Goal: Transaction & Acquisition: Purchase product/service

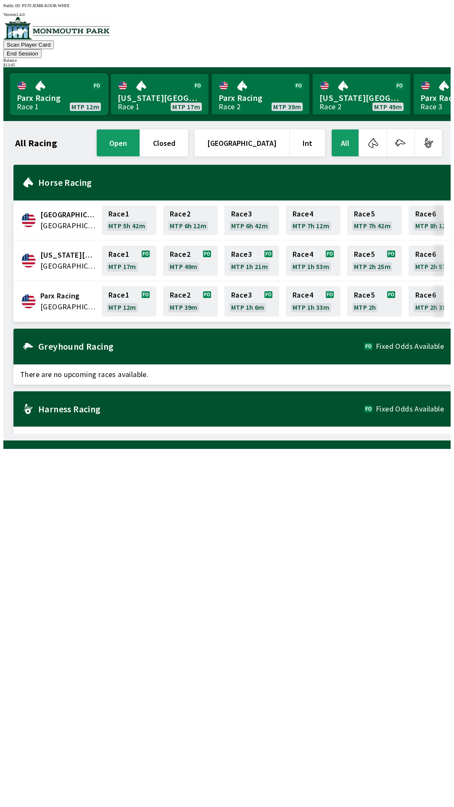
click at [56, 76] on link "Parx Racing Race 1 MTP 12m" at bounding box center [59, 94] width 98 height 40
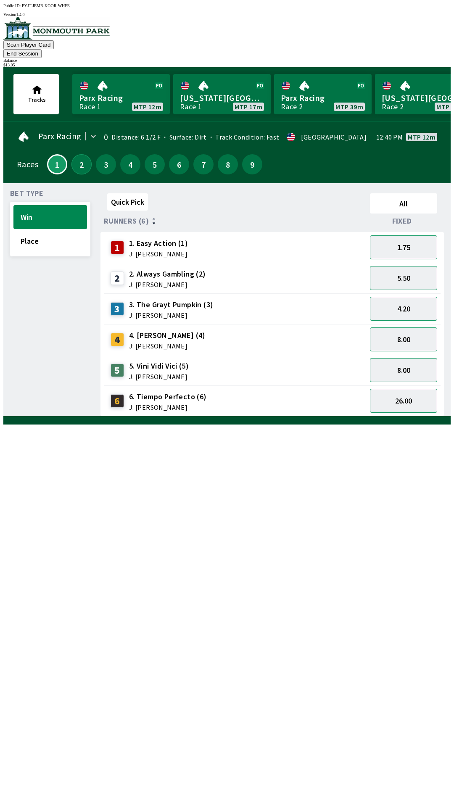
click at [81, 154] on button "2" at bounding box center [81, 164] width 20 height 20
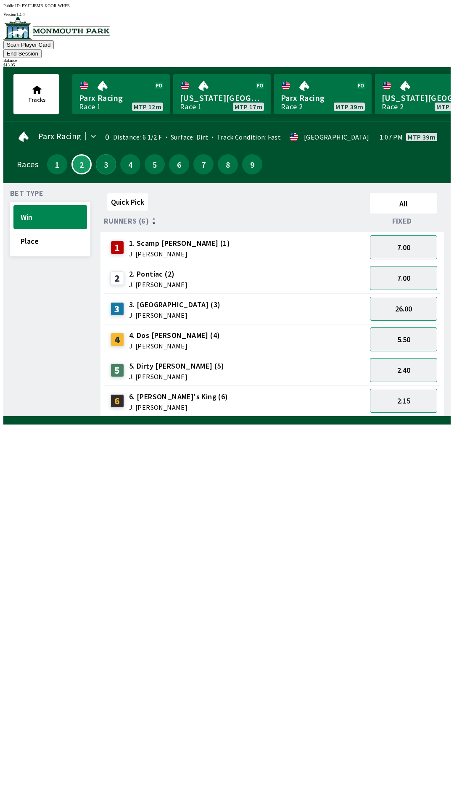
click at [98, 157] on button "3" at bounding box center [106, 164] width 20 height 20
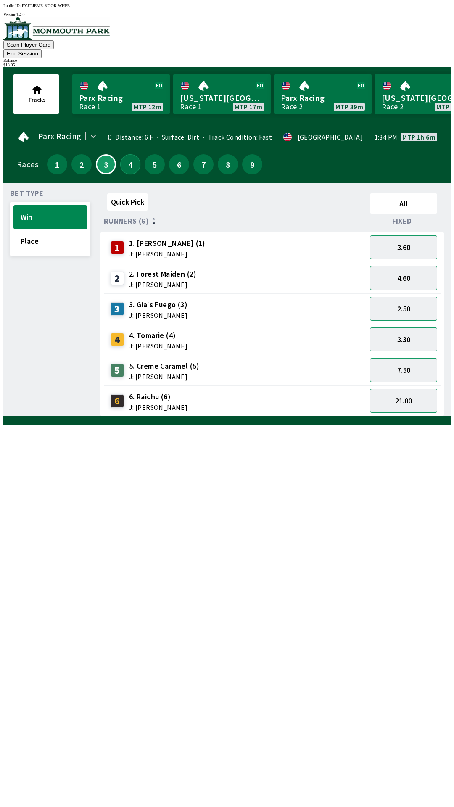
click at [124, 155] on button "4" at bounding box center [130, 164] width 20 height 20
click at [152, 154] on button "5" at bounding box center [155, 164] width 20 height 20
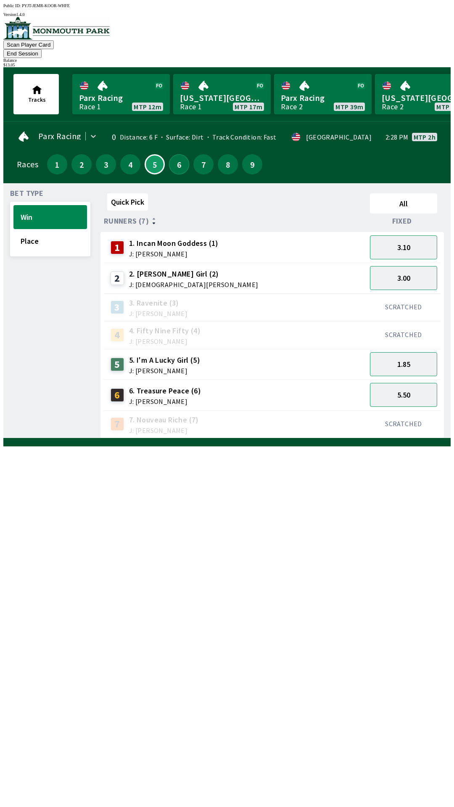
click at [173, 156] on button "6" at bounding box center [179, 164] width 20 height 20
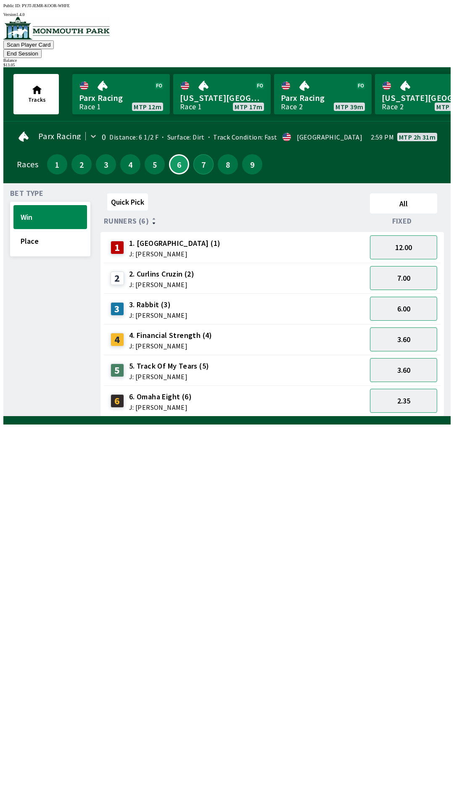
click at [195, 157] on button "7" at bounding box center [203, 164] width 20 height 20
click at [218, 155] on button "8" at bounding box center [228, 164] width 20 height 20
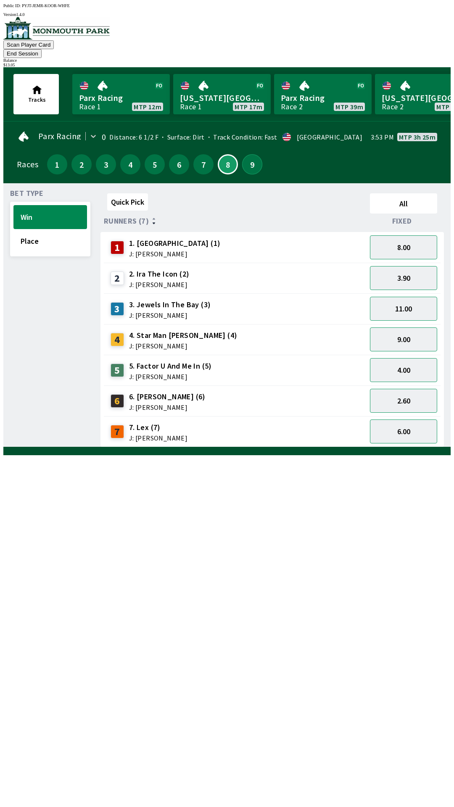
click at [243, 157] on button "9" at bounding box center [252, 164] width 20 height 20
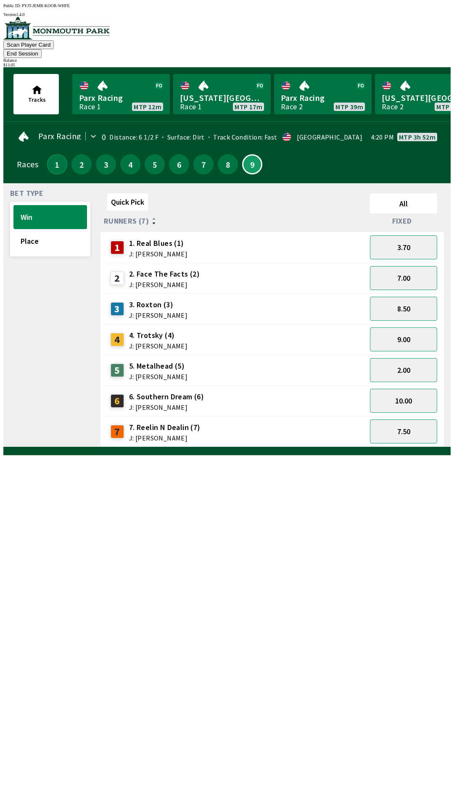
click at [51, 158] on button "1" at bounding box center [57, 164] width 20 height 20
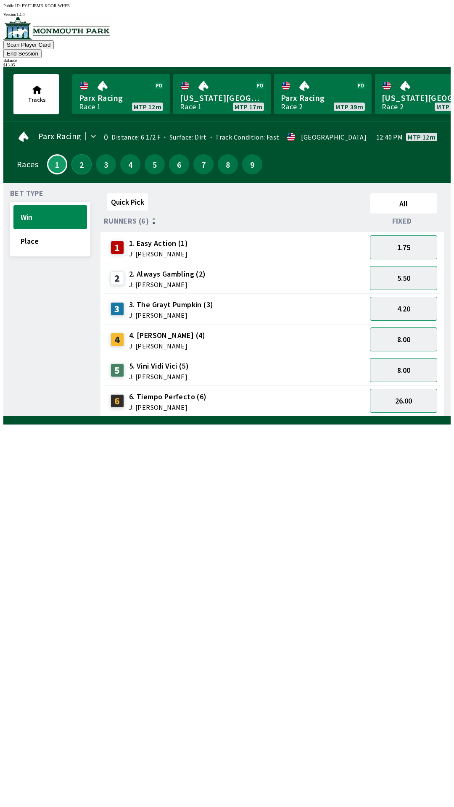
click at [74, 156] on button "2" at bounding box center [81, 164] width 20 height 20
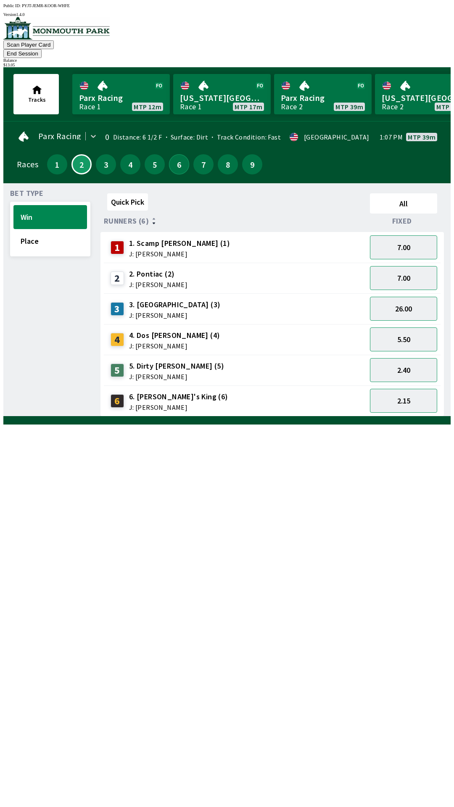
click at [173, 154] on button "6" at bounding box center [179, 164] width 20 height 20
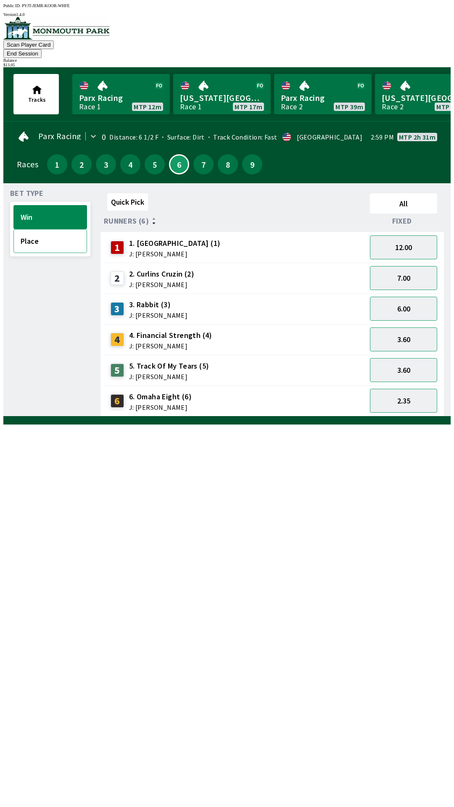
click at [58, 233] on button "Place" at bounding box center [50, 241] width 74 height 24
click at [409, 389] on button "1.35" at bounding box center [403, 401] width 67 height 24
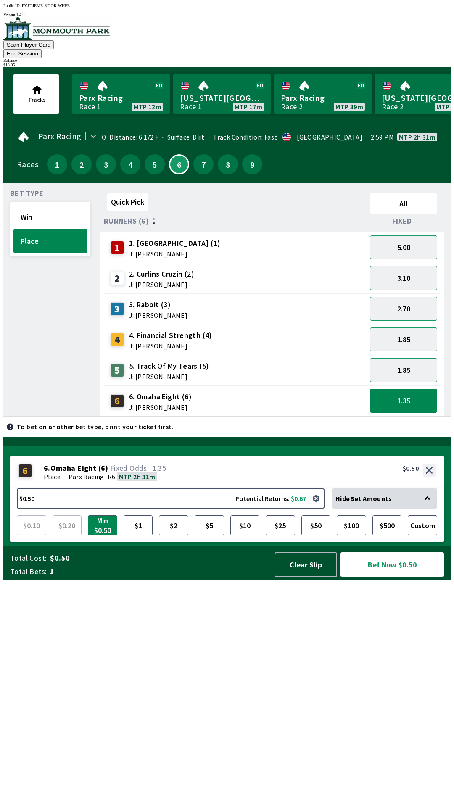
click at [392, 577] on button "Bet Now $0.50" at bounding box center [392, 565] width 103 height 25
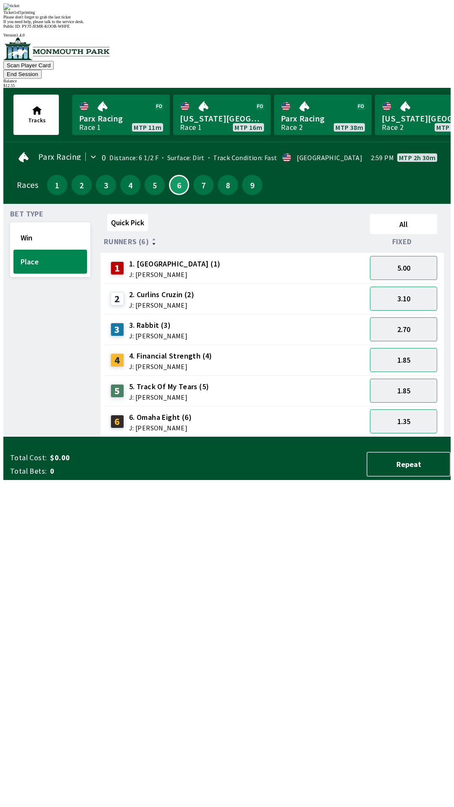
click at [29, 437] on div "Bet Type Win Place" at bounding box center [50, 324] width 80 height 227
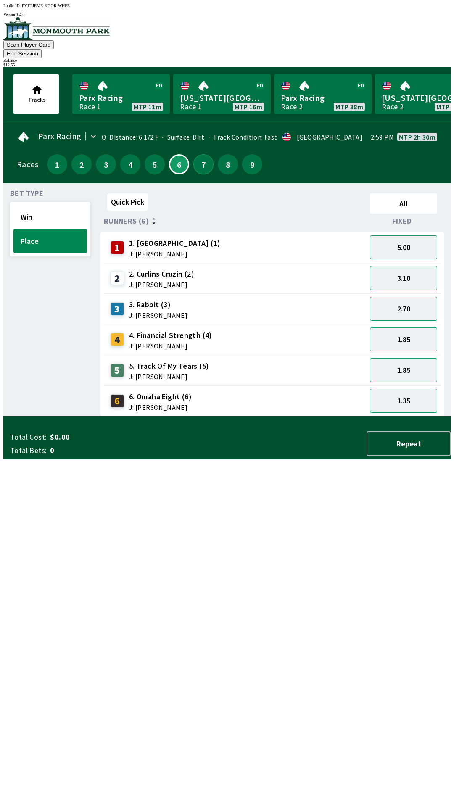
click at [199, 154] on button "7" at bounding box center [203, 164] width 20 height 20
click at [224, 155] on button "8" at bounding box center [228, 164] width 20 height 20
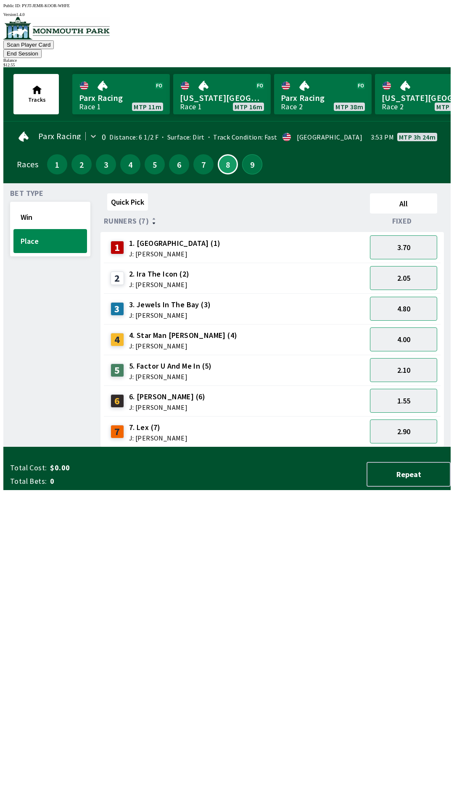
click at [247, 156] on button "9" at bounding box center [252, 164] width 20 height 20
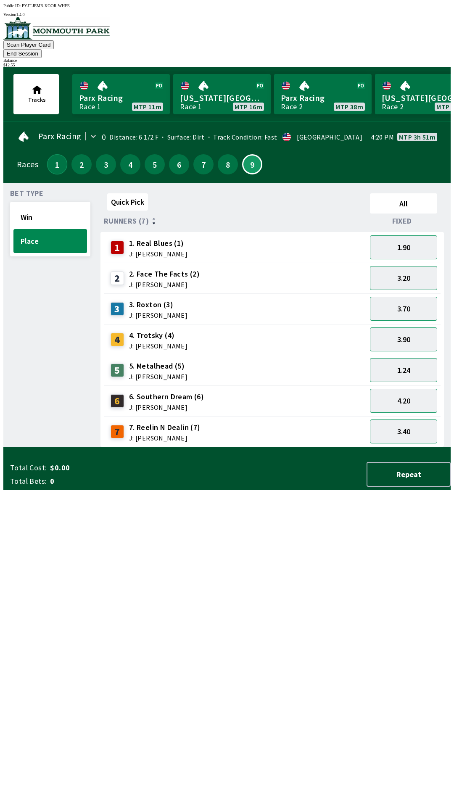
click at [49, 157] on button "1" at bounding box center [57, 164] width 20 height 20
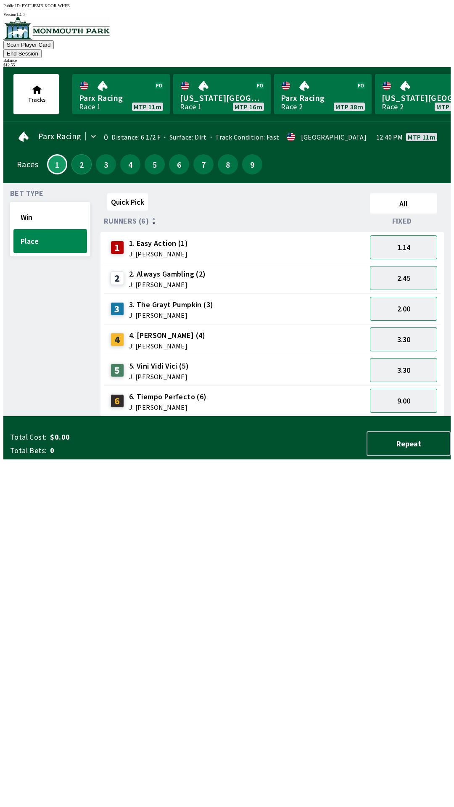
click at [75, 154] on button "2" at bounding box center [81, 164] width 20 height 20
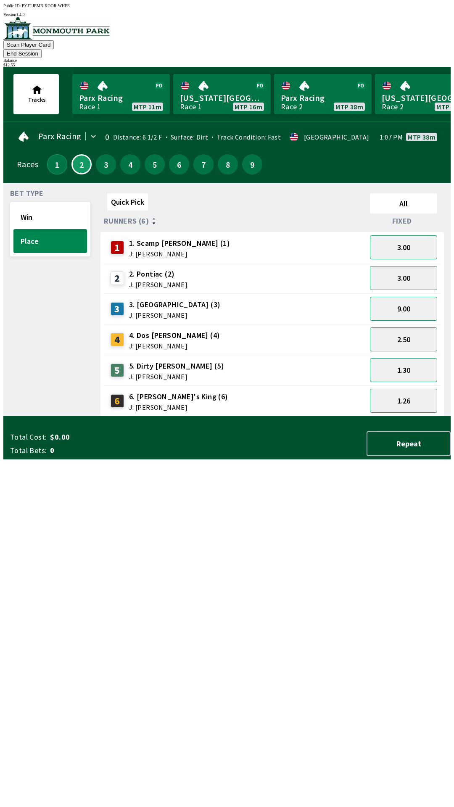
click at [54, 159] on button "1" at bounding box center [57, 164] width 20 height 20
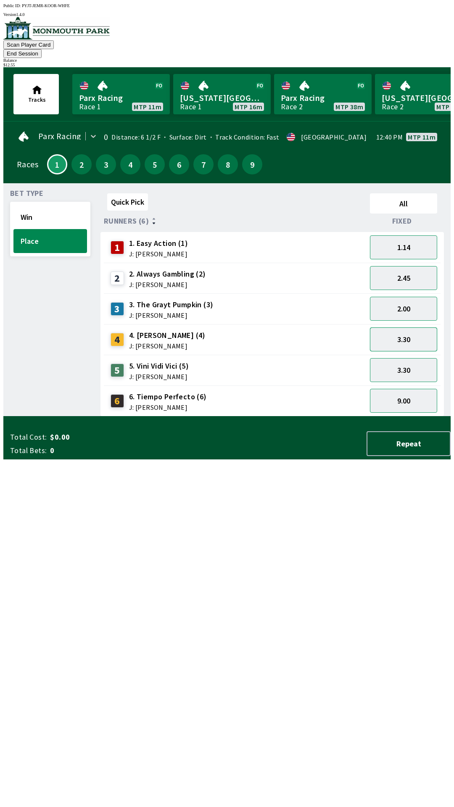
click at [412, 328] on button "3.30" at bounding box center [403, 340] width 67 height 24
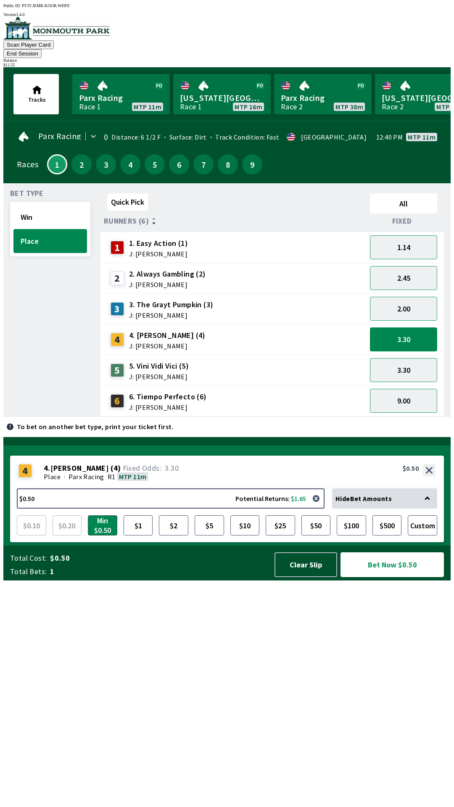
click at [389, 577] on button "Bet Now $0.50" at bounding box center [392, 565] width 103 height 25
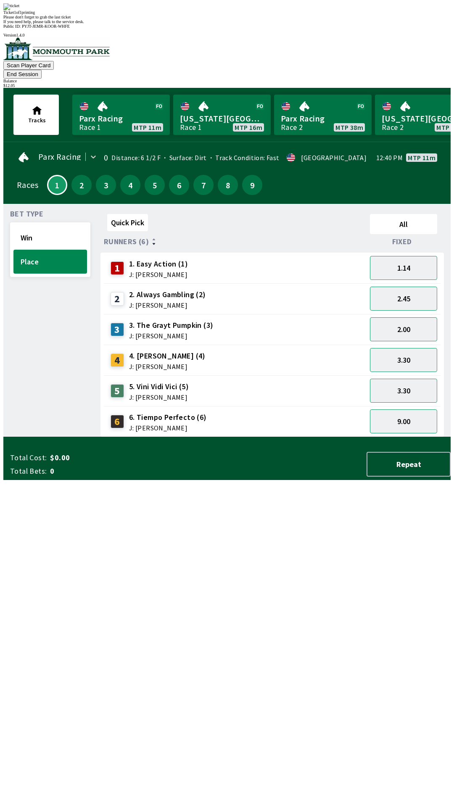
click at [28, 435] on div "Bet Type Win Place" at bounding box center [50, 324] width 80 height 227
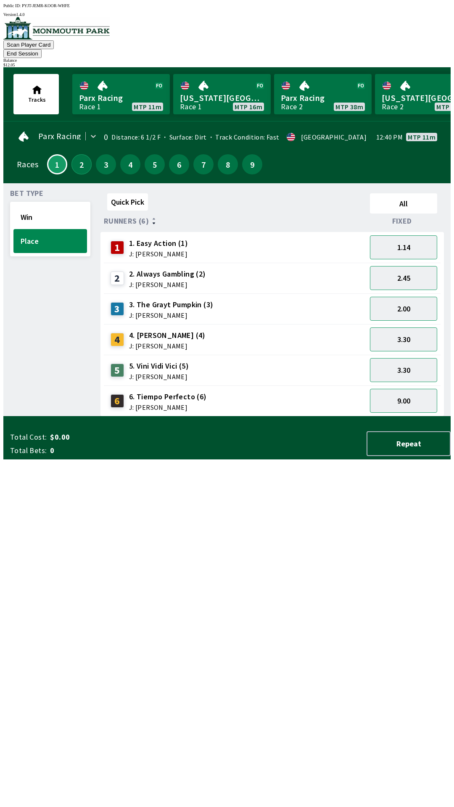
click at [74, 157] on button "2" at bounding box center [81, 164] width 20 height 20
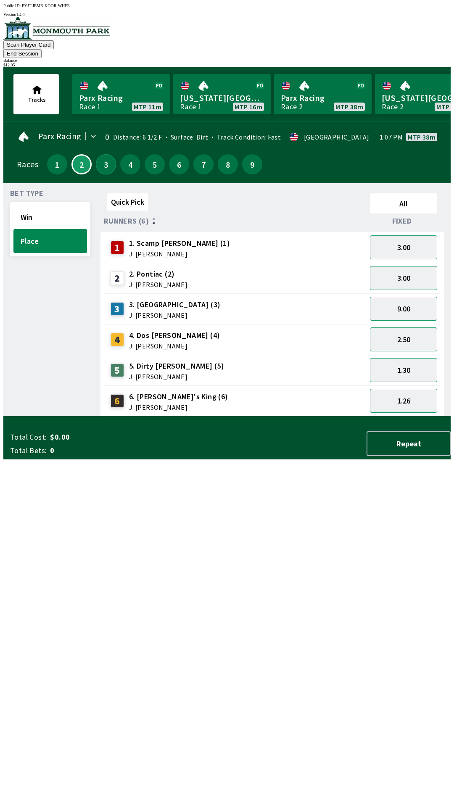
click at [101, 158] on button "3" at bounding box center [106, 164] width 20 height 20
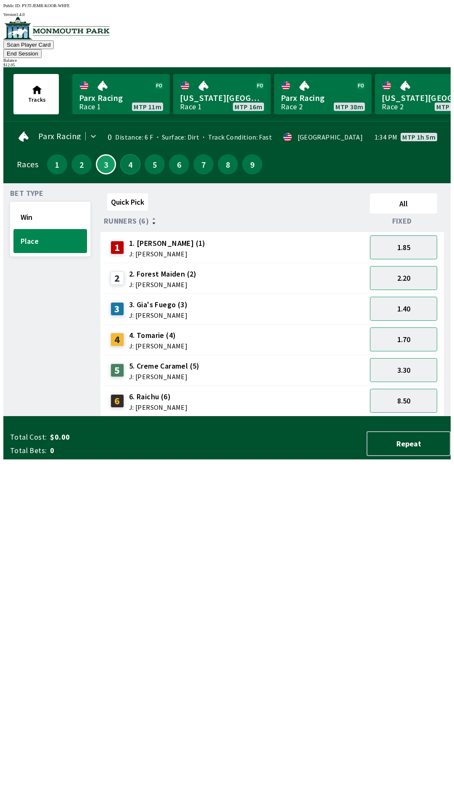
click at [126, 154] on button "4" at bounding box center [130, 164] width 20 height 20
click at [147, 157] on button "5" at bounding box center [155, 164] width 20 height 20
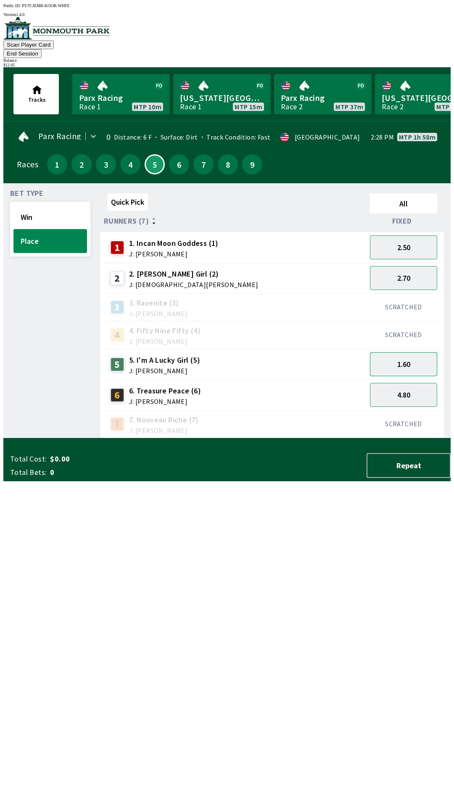
click at [412, 354] on button "1.60" at bounding box center [403, 364] width 67 height 24
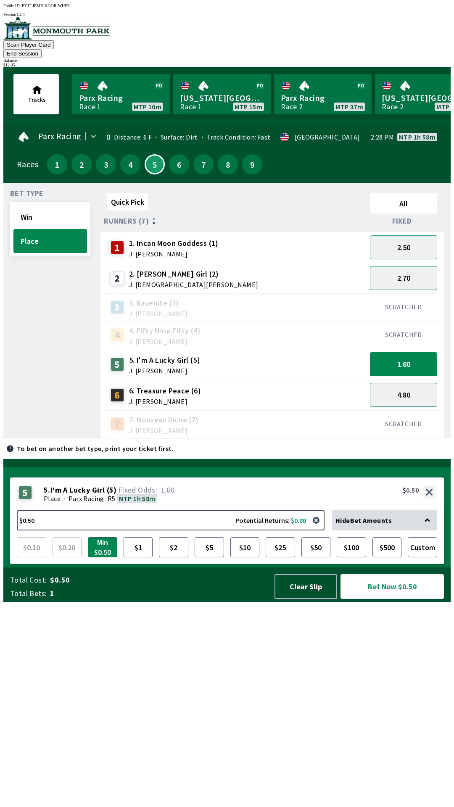
click at [392, 599] on button "Bet Now $0.50" at bounding box center [392, 586] width 103 height 25
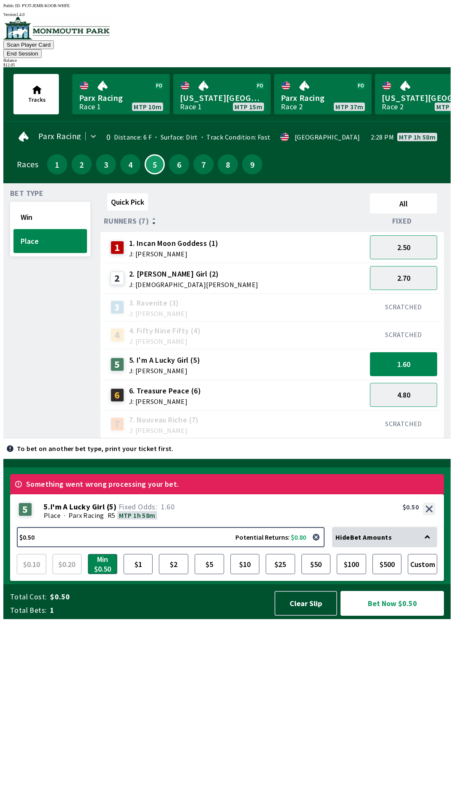
click at [29, 439] on div "Bet Type Win Place" at bounding box center [50, 314] width 80 height 249
click at [34, 439] on div "Bet Type Win Place" at bounding box center [50, 314] width 80 height 249
click at [174, 154] on button "6" at bounding box center [179, 164] width 20 height 20
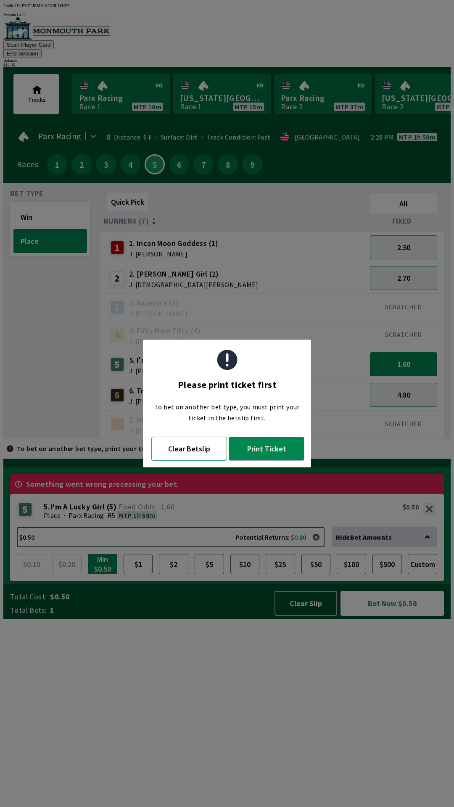
click at [186, 445] on button "Clear Betslip" at bounding box center [189, 449] width 76 height 24
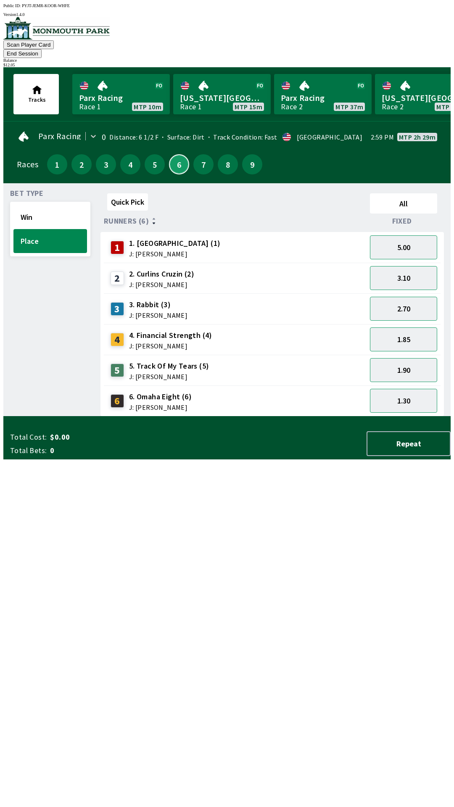
click at [175, 156] on button "6" at bounding box center [179, 164] width 20 height 20
click at [196, 156] on button "7" at bounding box center [203, 164] width 20 height 20
click at [410, 328] on button "2.15" at bounding box center [403, 340] width 67 height 24
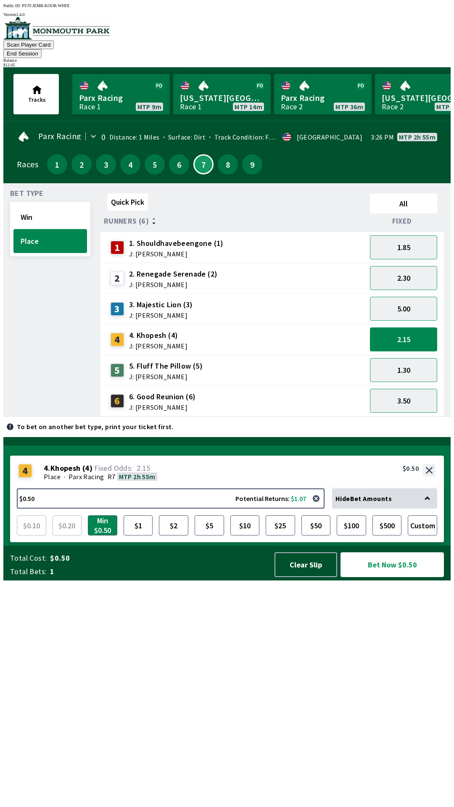
click at [386, 577] on button "Bet Now $0.50" at bounding box center [392, 565] width 103 height 25
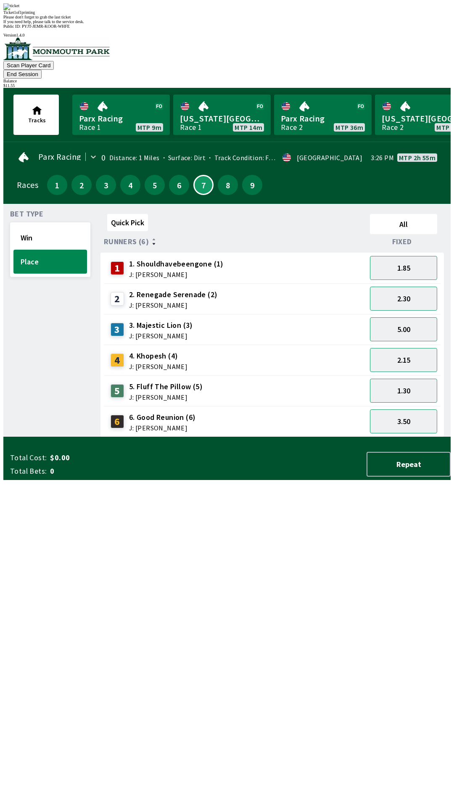
click at [42, 398] on div "Bet Type Win Place" at bounding box center [50, 324] width 80 height 227
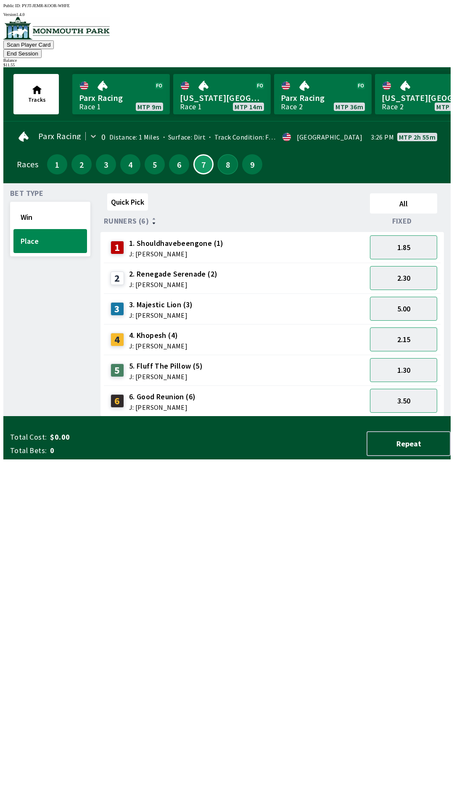
click at [222, 155] on button "8" at bounding box center [228, 164] width 20 height 20
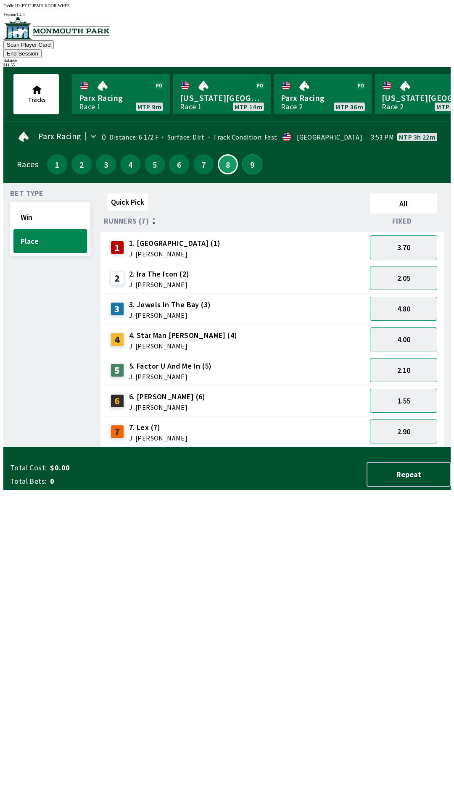
click at [248, 154] on button "9" at bounding box center [252, 164] width 20 height 20
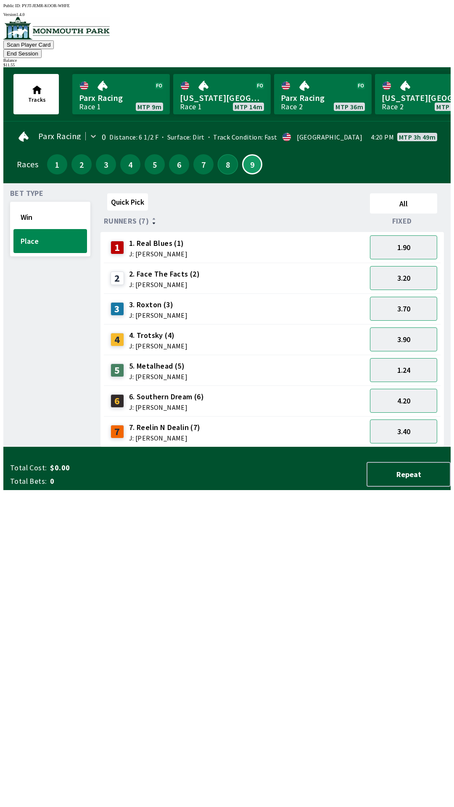
click at [220, 157] on button "8" at bounding box center [228, 164] width 20 height 20
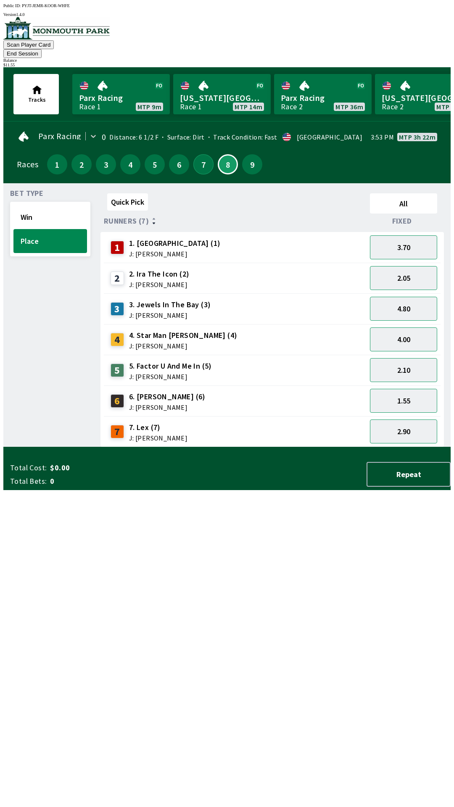
click at [197, 157] on button "7" at bounding box center [203, 164] width 20 height 20
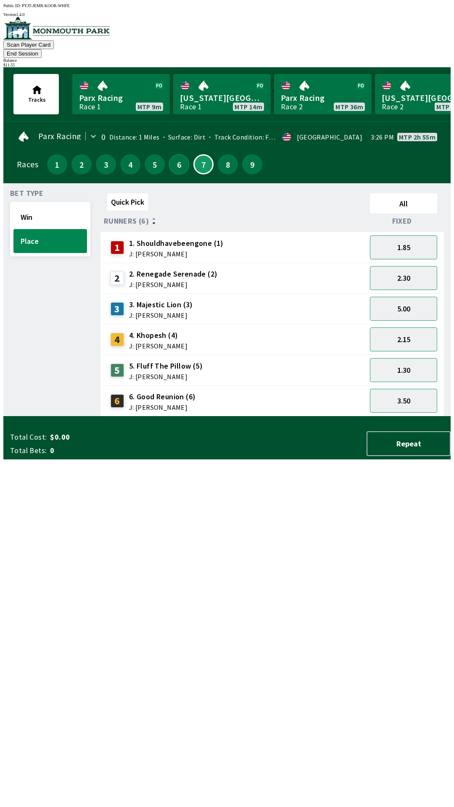
click at [172, 156] on button "6" at bounding box center [179, 164] width 20 height 20
click at [148, 154] on button "5" at bounding box center [155, 164] width 20 height 20
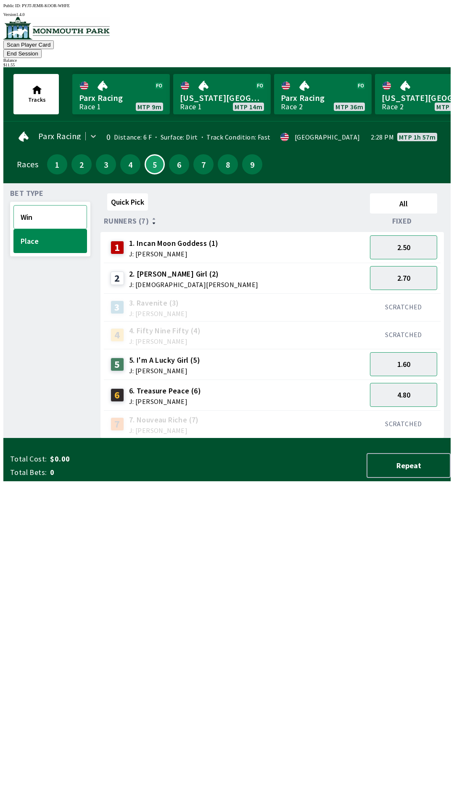
click at [56, 206] on button "Win" at bounding box center [50, 217] width 74 height 24
click at [411, 353] on button "1.80" at bounding box center [403, 364] width 67 height 24
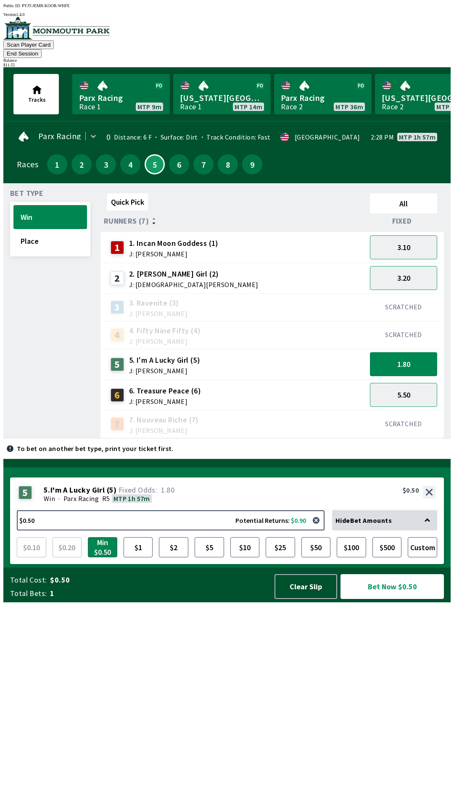
click at [393, 599] on button "Bet Now $0.50" at bounding box center [392, 586] width 103 height 25
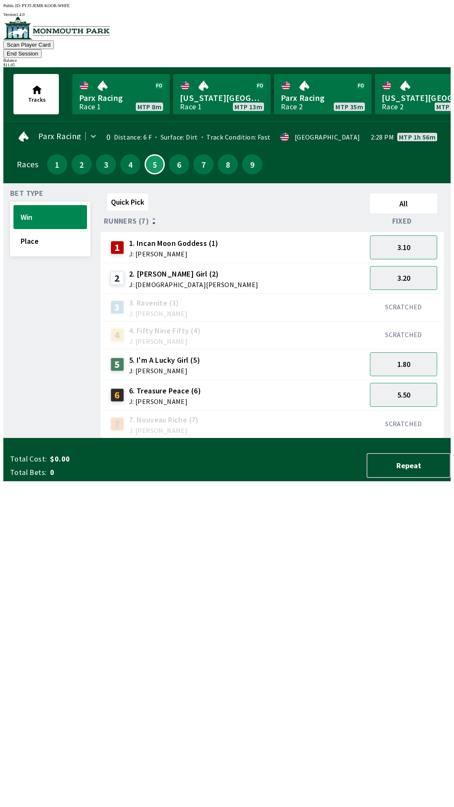
click at [38, 439] on div "Bet Type Win Place" at bounding box center [50, 314] width 80 height 249
click at [220, 154] on button "8" at bounding box center [228, 164] width 20 height 20
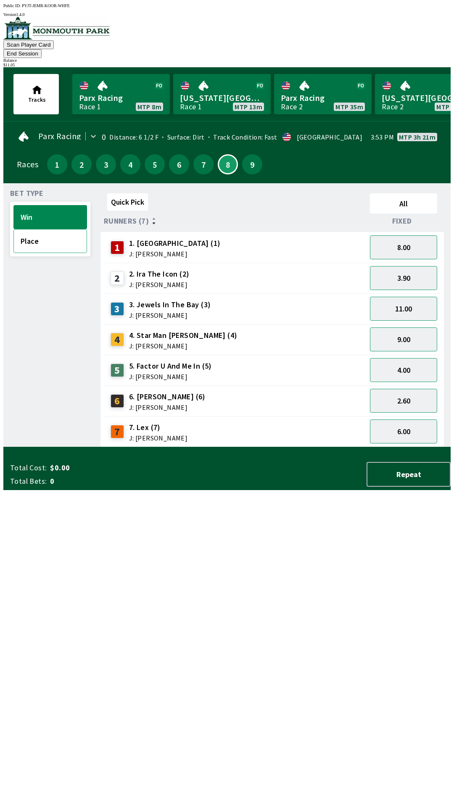
click at [52, 232] on button "Place" at bounding box center [50, 241] width 74 height 24
click at [407, 389] on button "1.55" at bounding box center [403, 401] width 67 height 24
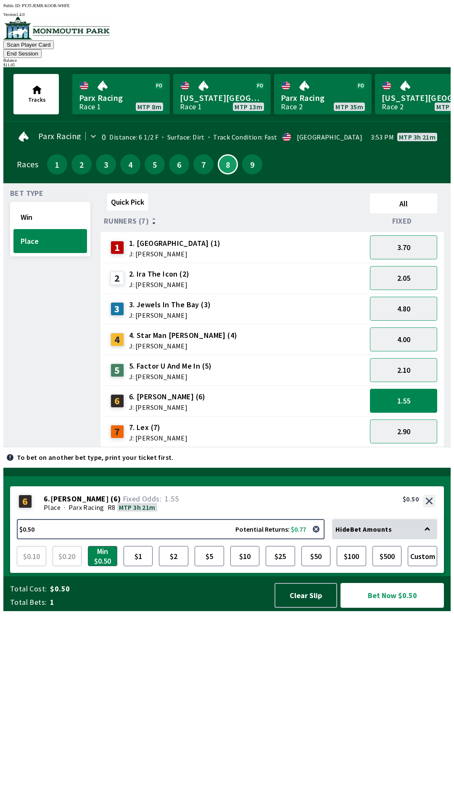
click at [382, 608] on button "Bet Now $0.50" at bounding box center [392, 595] width 103 height 25
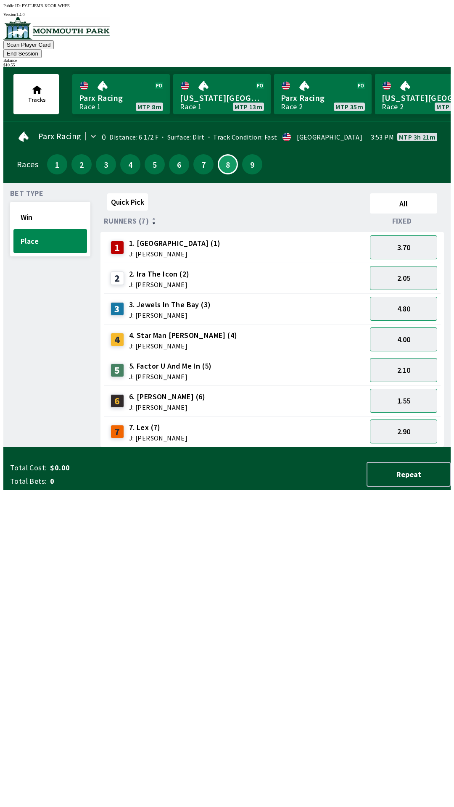
click at [34, 447] on div "Bet Type Win Place" at bounding box center [50, 318] width 80 height 257
click at [42, 49] on button "End Session" at bounding box center [22, 53] width 38 height 9
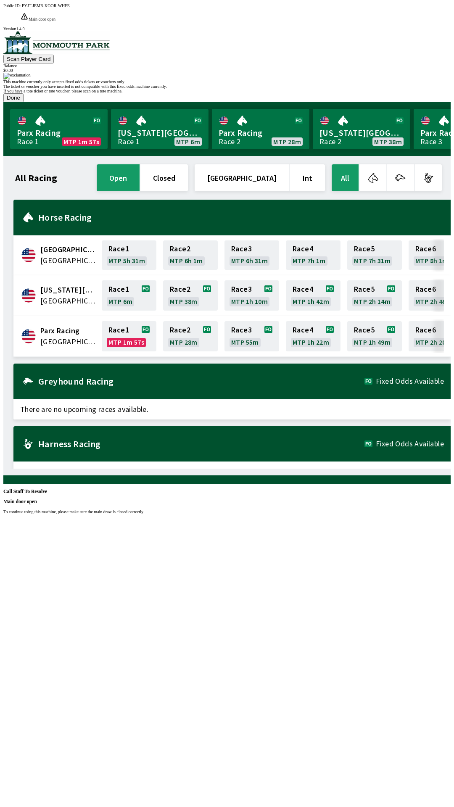
click at [451, 723] on div "Public ID: PYJT-JEMR-KOOR-WHFE Main door open To continue using this machine, p…" at bounding box center [226, 406] width 447 height 807
